Goal: Task Accomplishment & Management: Use online tool/utility

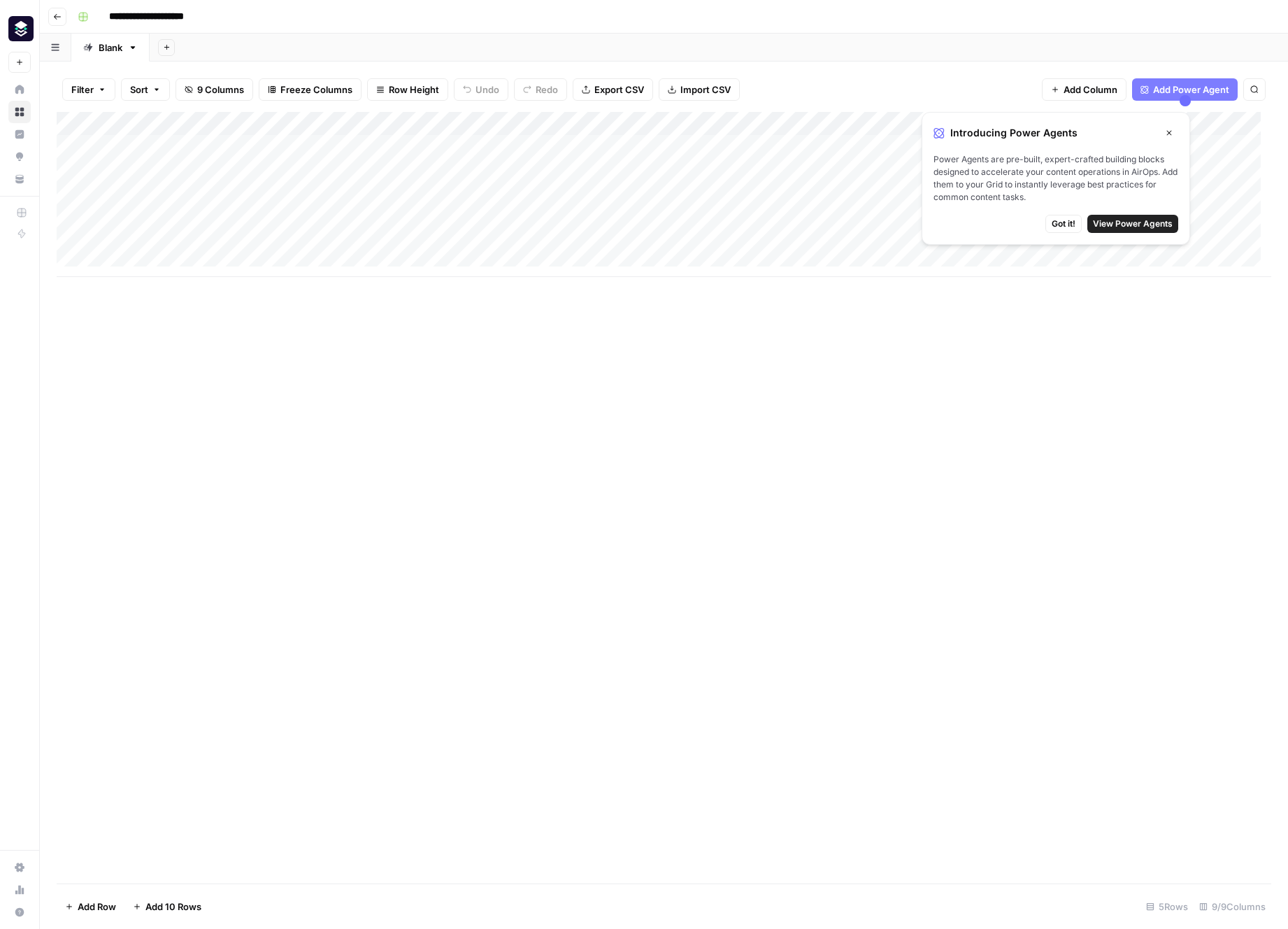
click at [1172, 133] on span "Close" at bounding box center [1172, 133] width 1 height 1
click at [351, 144] on div "Add Column" at bounding box center [664, 194] width 1214 height 165
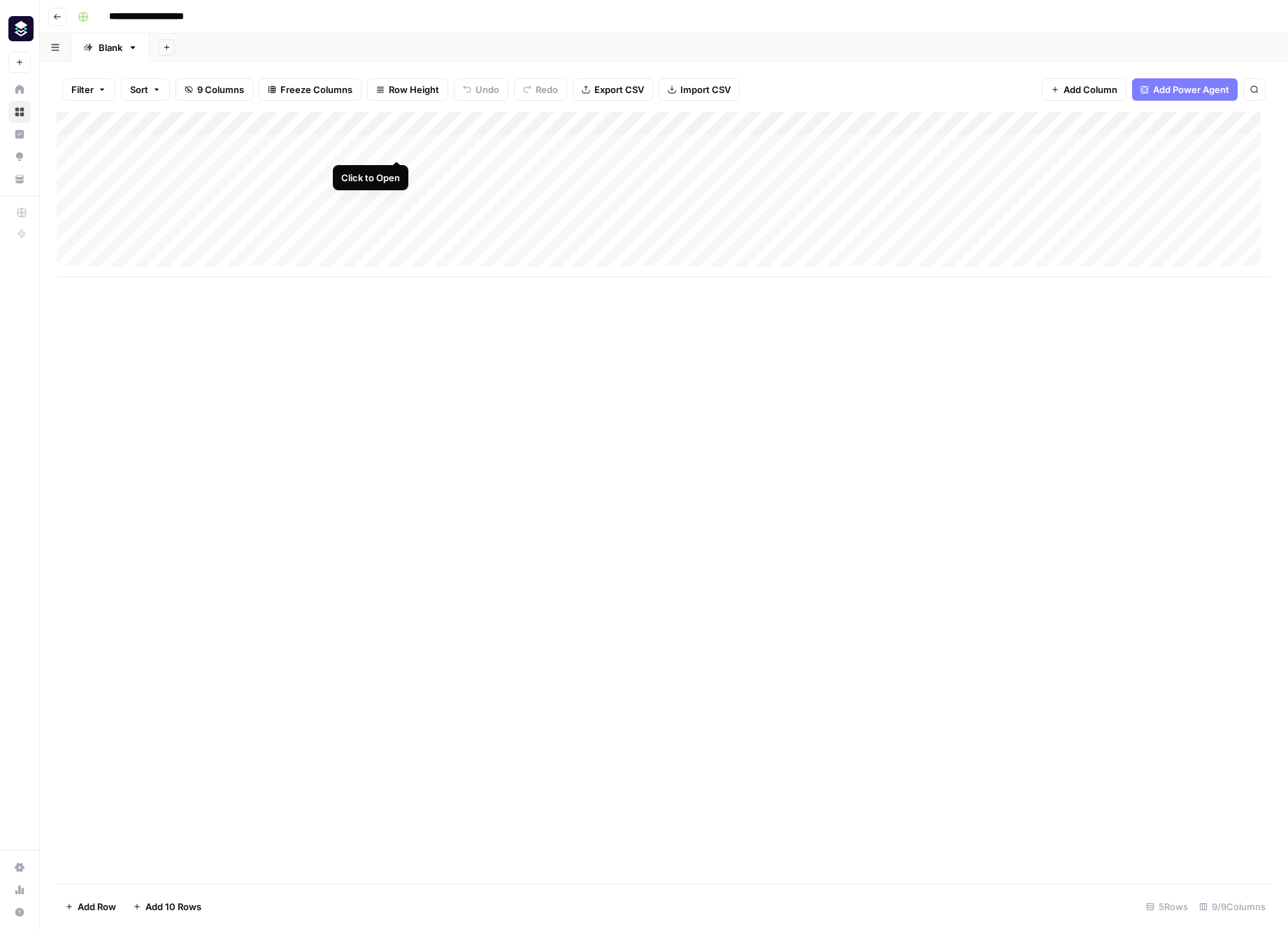
click at [394, 147] on div "Add Column" at bounding box center [664, 194] width 1214 height 165
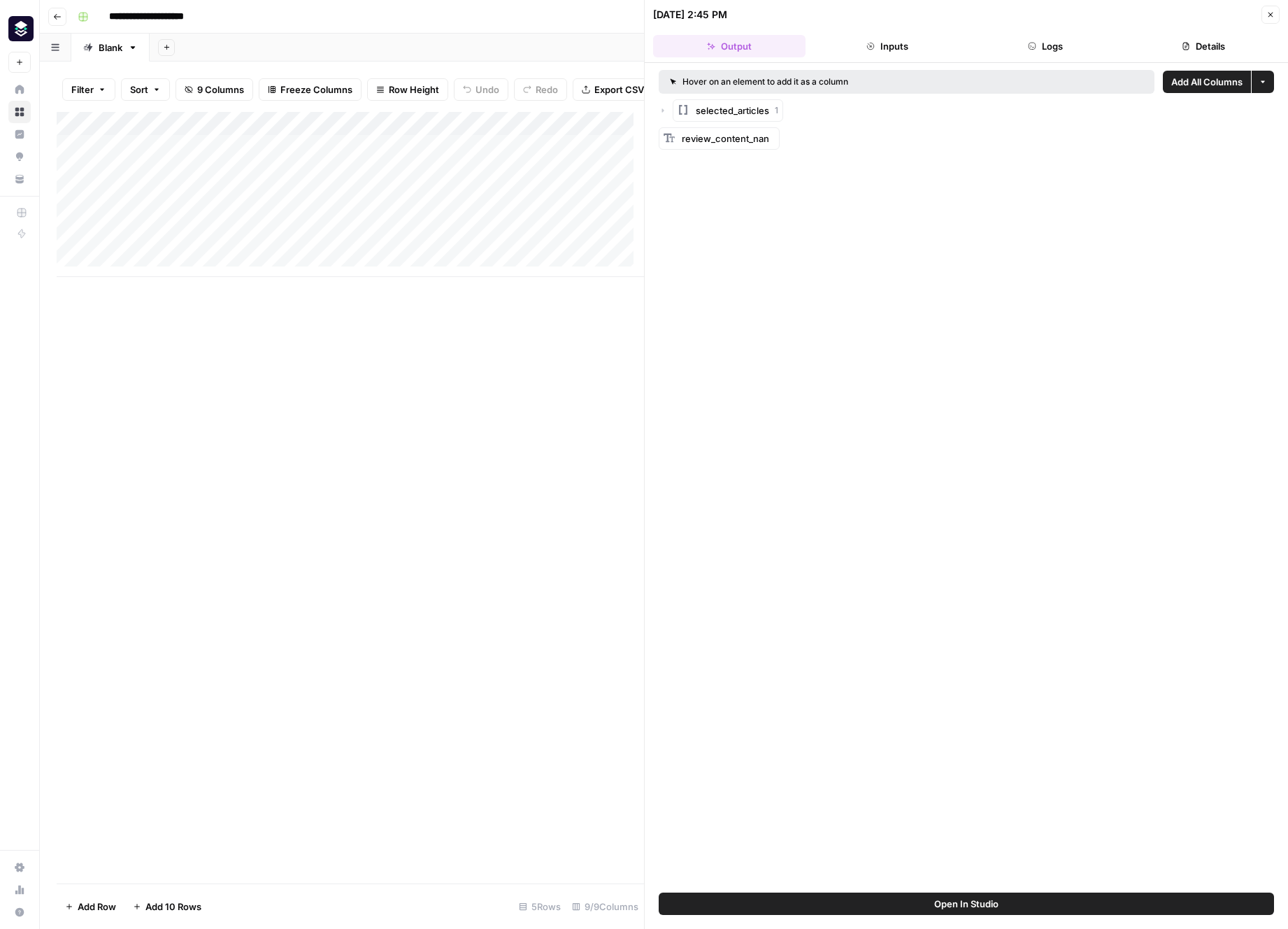
click at [663, 109] on icon "button" at bounding box center [663, 110] width 2 height 4
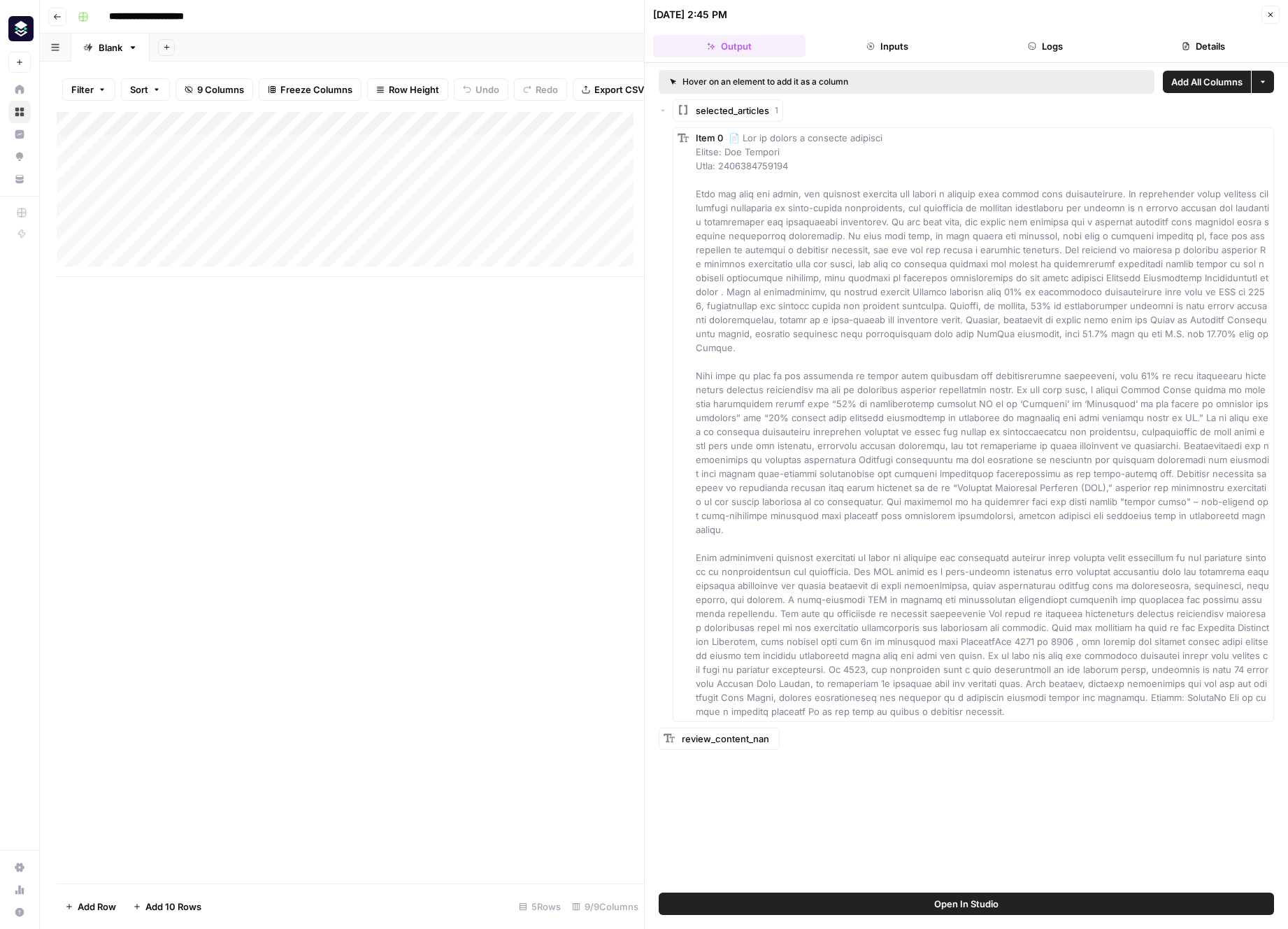
click at [663, 110] on icon "button" at bounding box center [663, 111] width 4 height 2
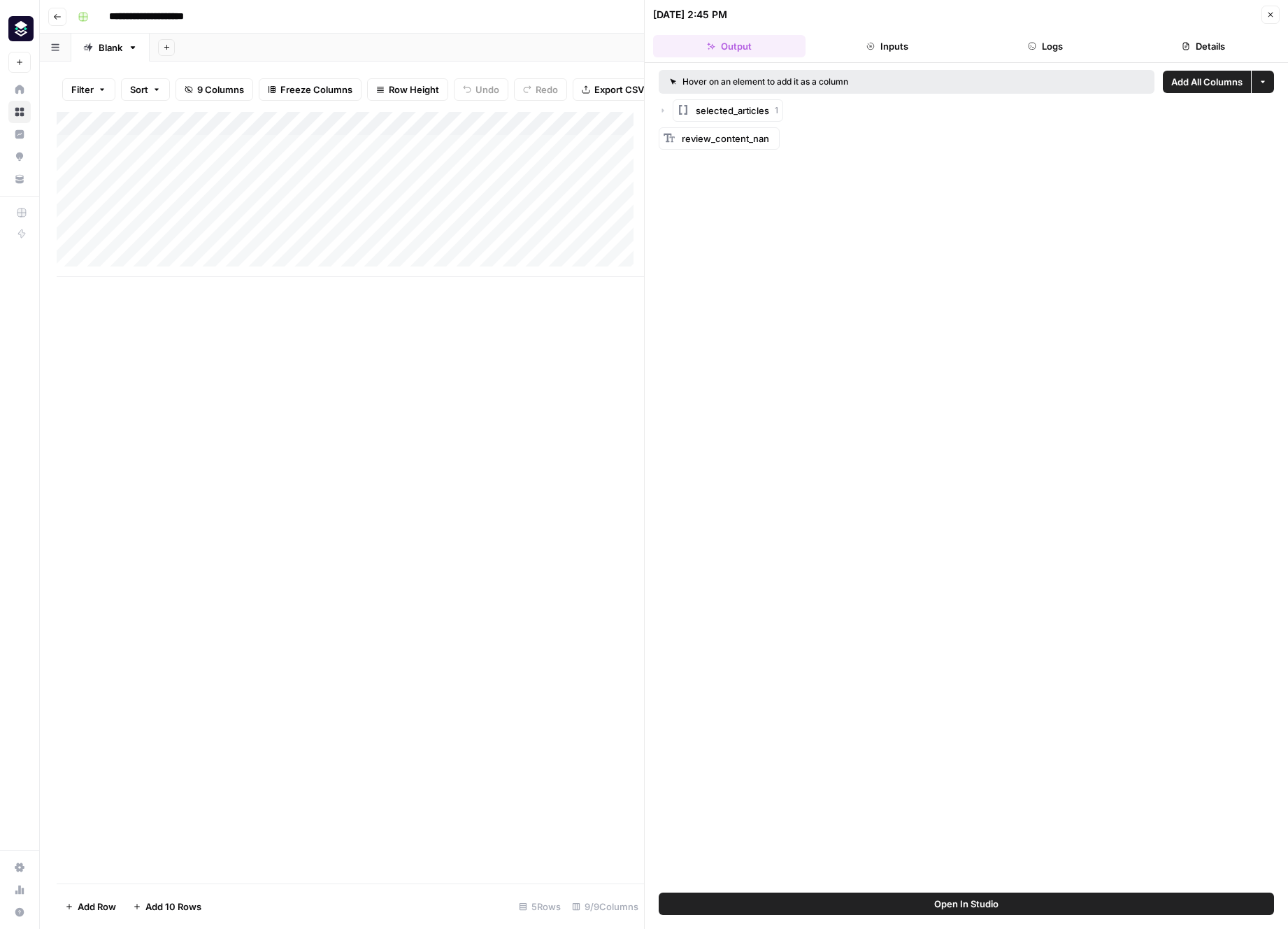
click at [337, 159] on div "Add Column" at bounding box center [351, 194] width 587 height 165
click at [468, 158] on div "Add Column" at bounding box center [351, 194] width 587 height 165
click at [597, 156] on div "Add Column" at bounding box center [351, 194] width 587 height 165
click at [460, 155] on div "Add Column" at bounding box center [351, 194] width 587 height 165
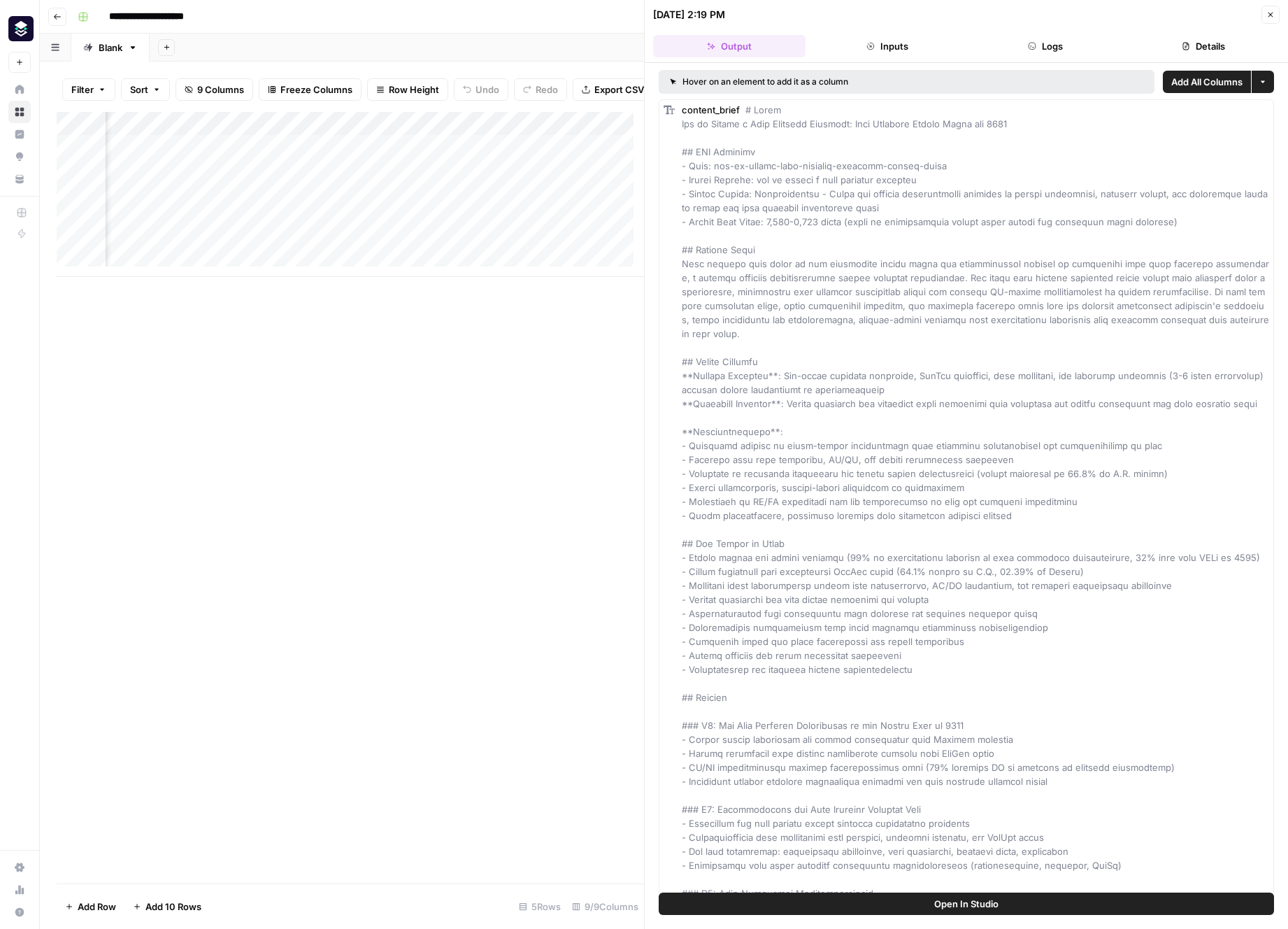
scroll to position [0, 393]
click at [331, 153] on div "Add Column" at bounding box center [351, 194] width 587 height 165
click at [463, 152] on div "Add Column" at bounding box center [351, 194] width 587 height 165
click at [568, 153] on div "Add Column" at bounding box center [351, 194] width 587 height 165
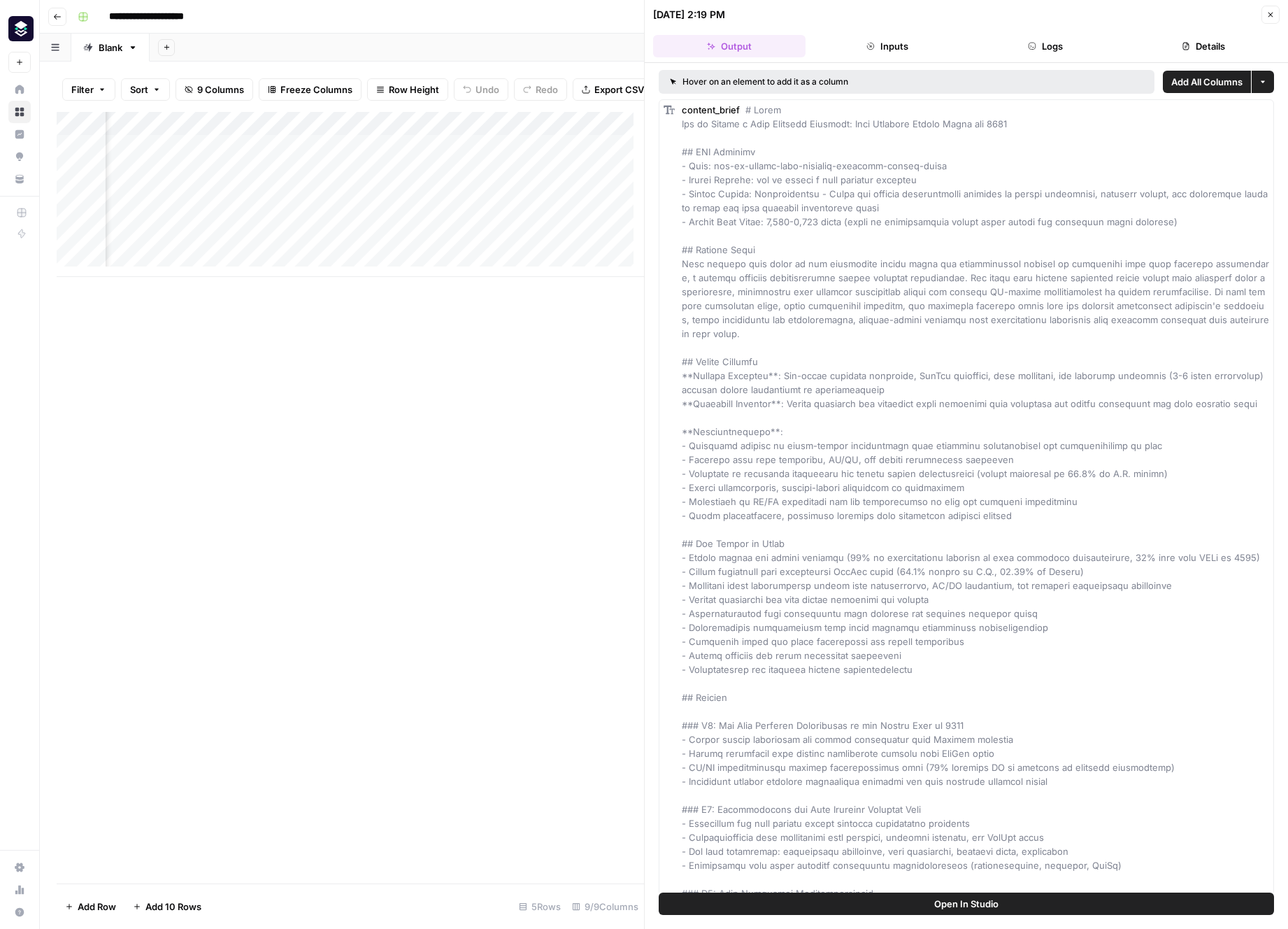
click at [429, 157] on div "Add Column" at bounding box center [351, 194] width 587 height 165
